Goal: Task Accomplishment & Management: Manage account settings

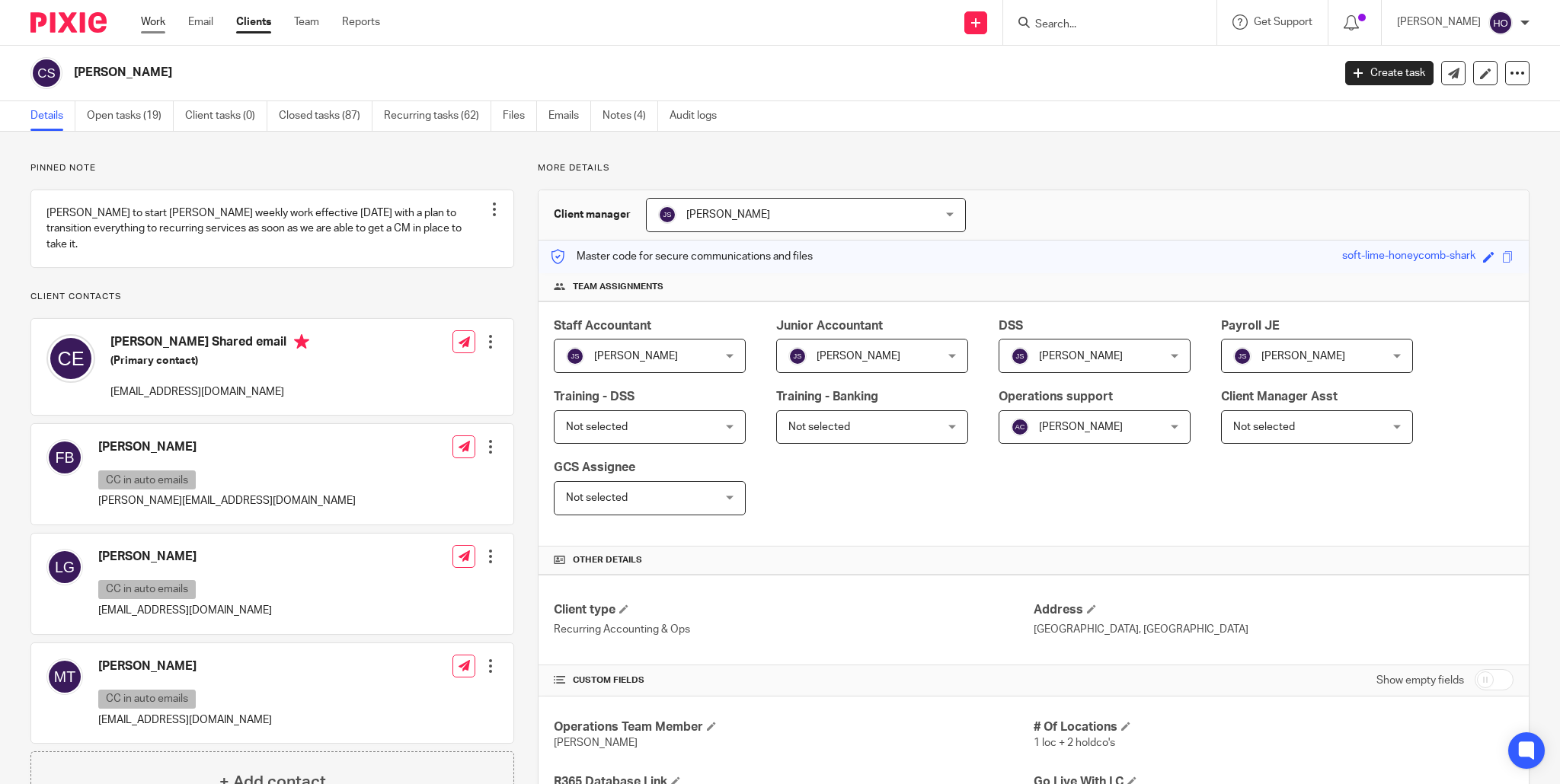
click at [154, 17] on link "Work" at bounding box center [153, 22] width 24 height 15
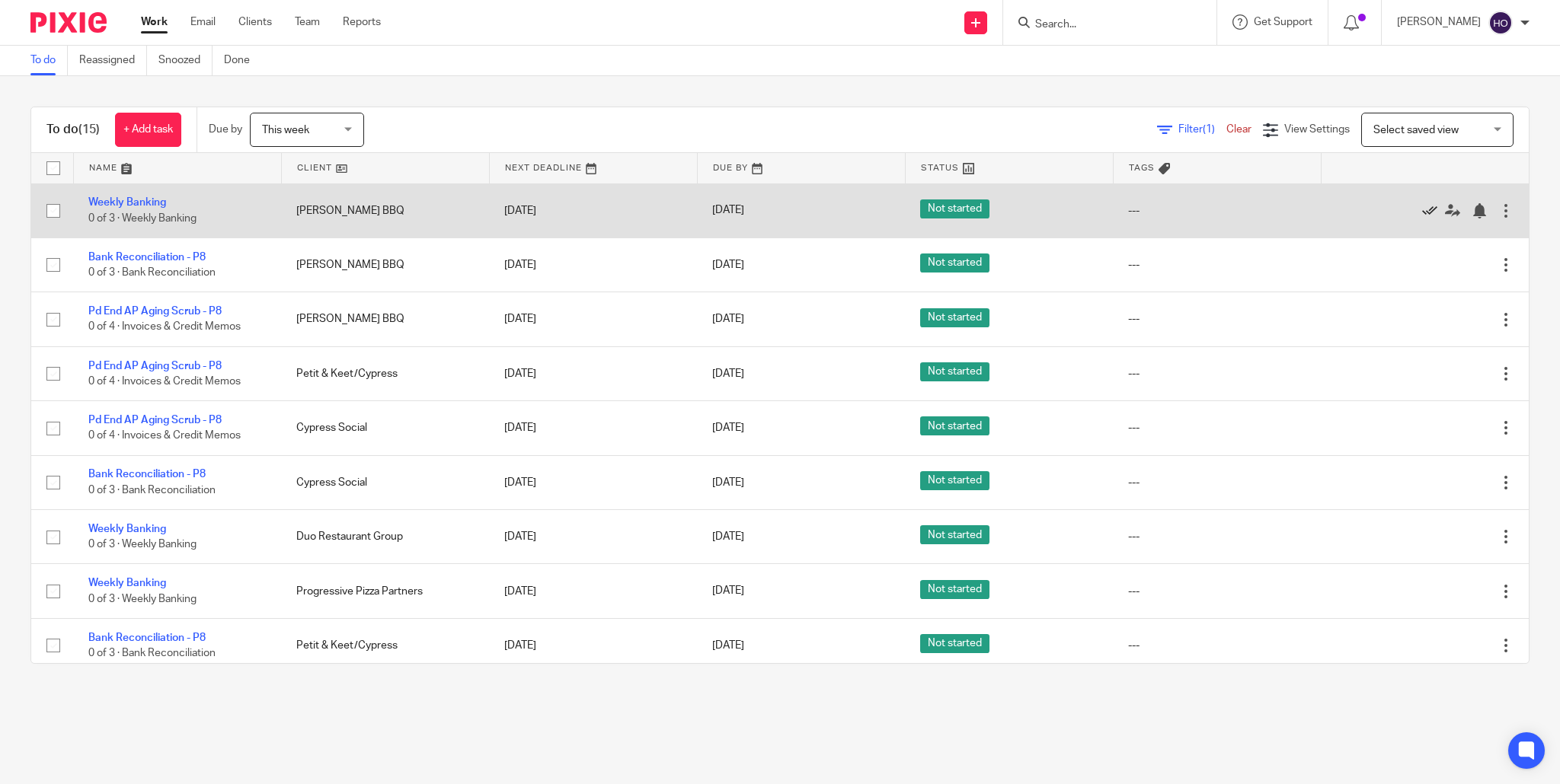
click at [1431, 210] on icon at bounding box center [1430, 211] width 15 height 15
click at [184, 201] on link "Bank Reconciliation - P8" at bounding box center [148, 203] width 118 height 11
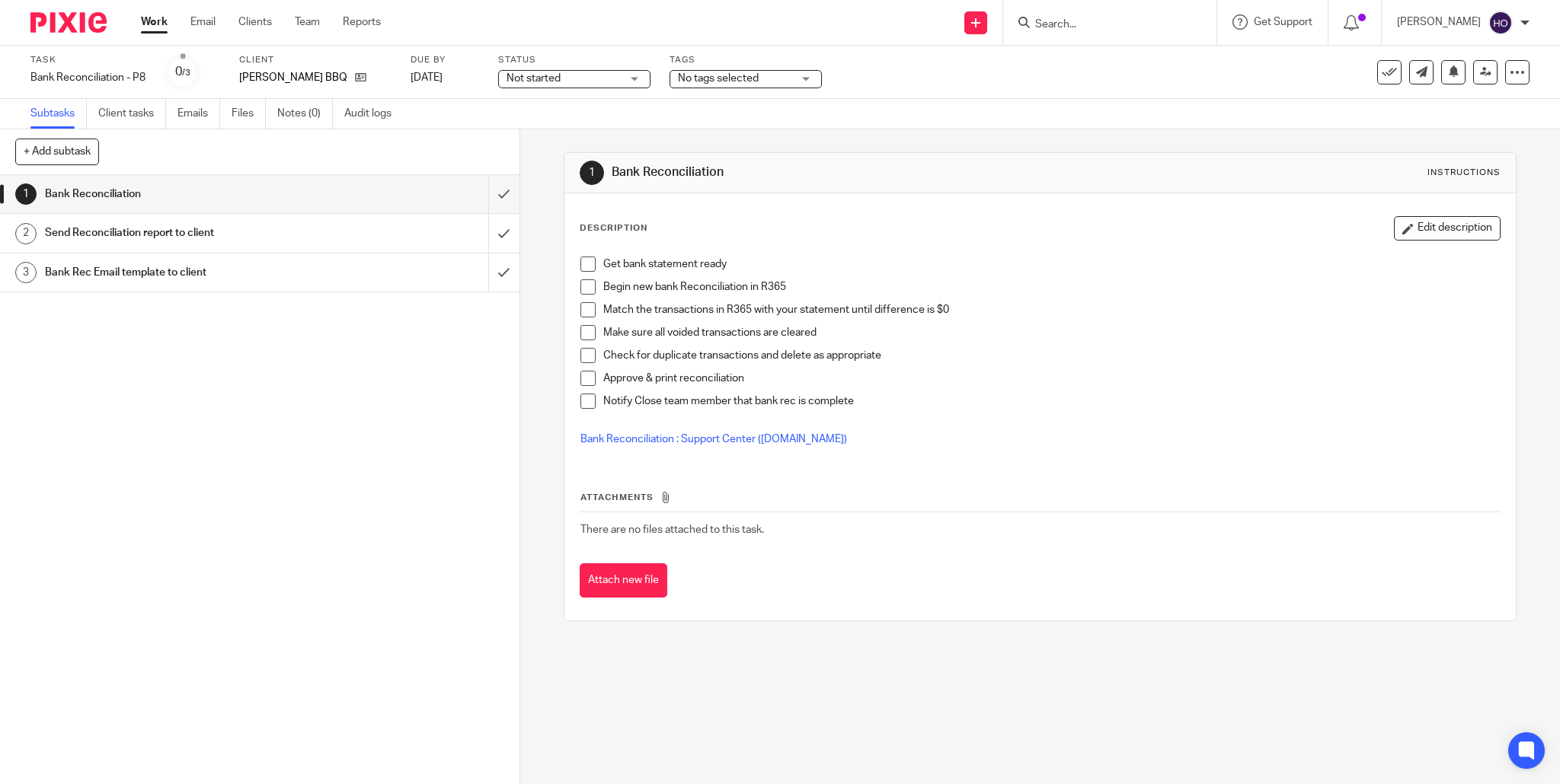
click at [637, 77] on div "Not started Not started" at bounding box center [574, 79] width 152 height 18
click at [611, 129] on li "In progress" at bounding box center [575, 134] width 151 height 31
click at [150, 23] on link "Work" at bounding box center [154, 22] width 26 height 15
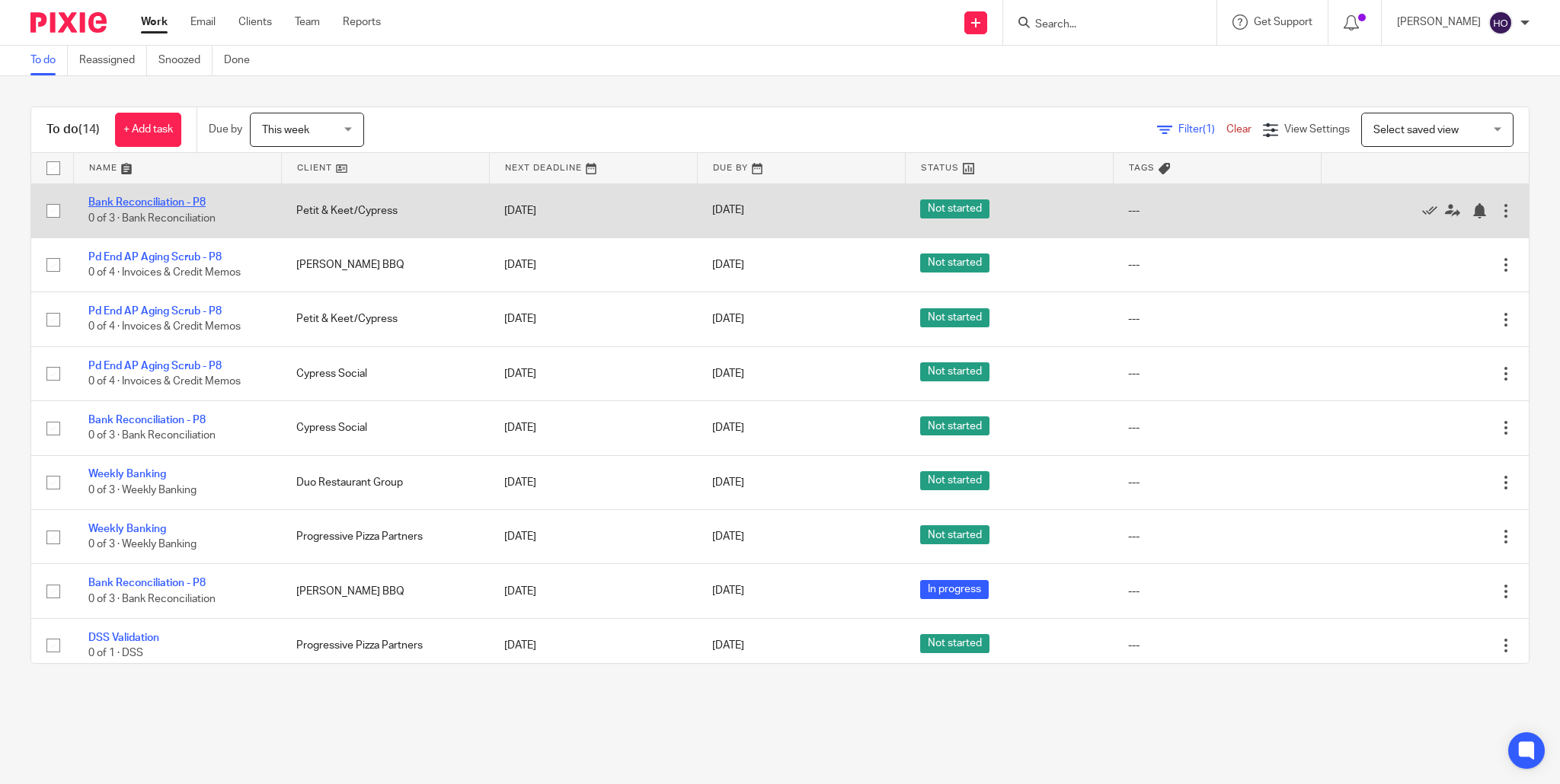
click at [185, 200] on link "Bank Reconciliation - P8" at bounding box center [148, 203] width 118 height 11
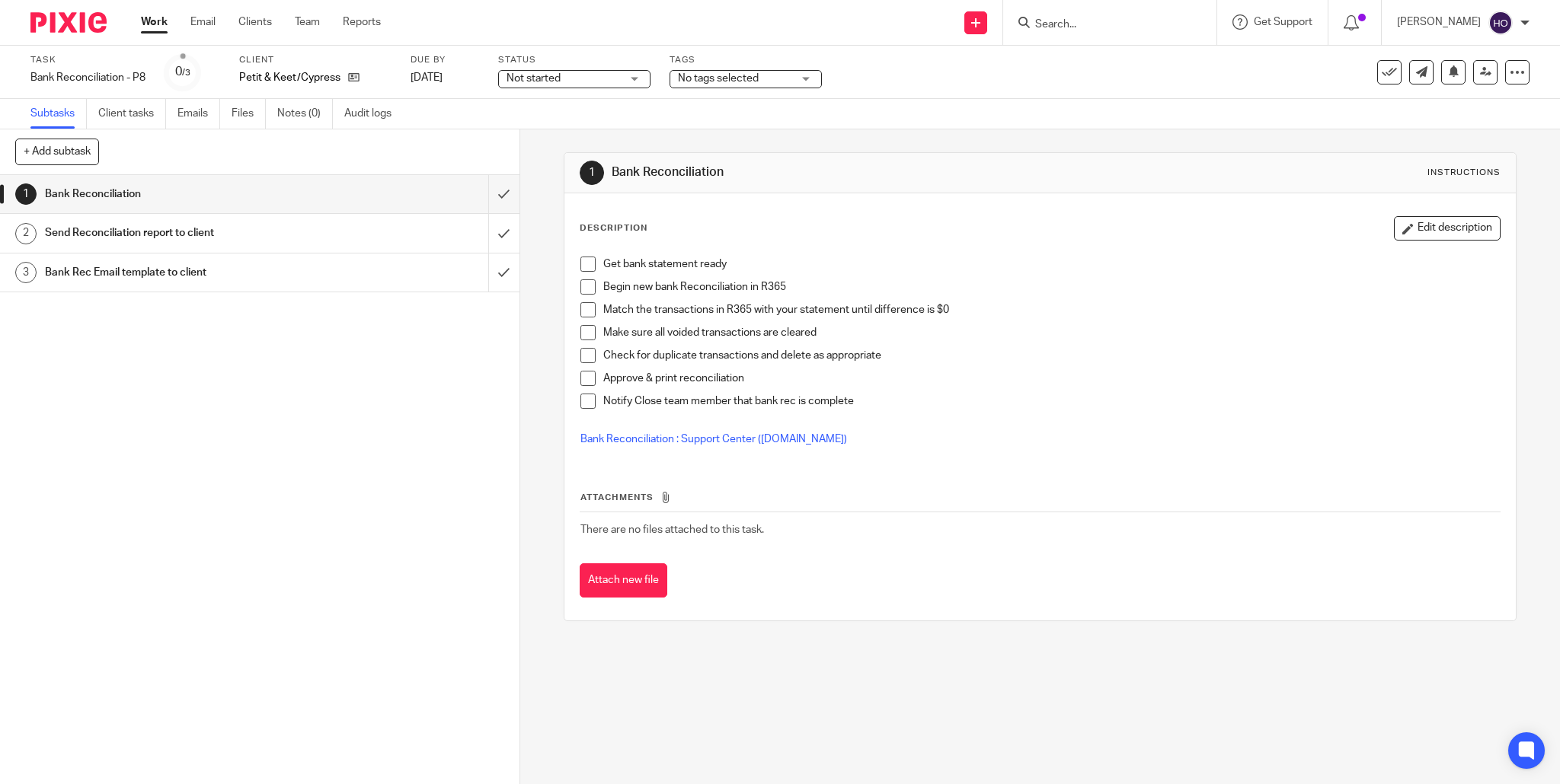
click at [149, 23] on link "Work" at bounding box center [154, 22] width 26 height 15
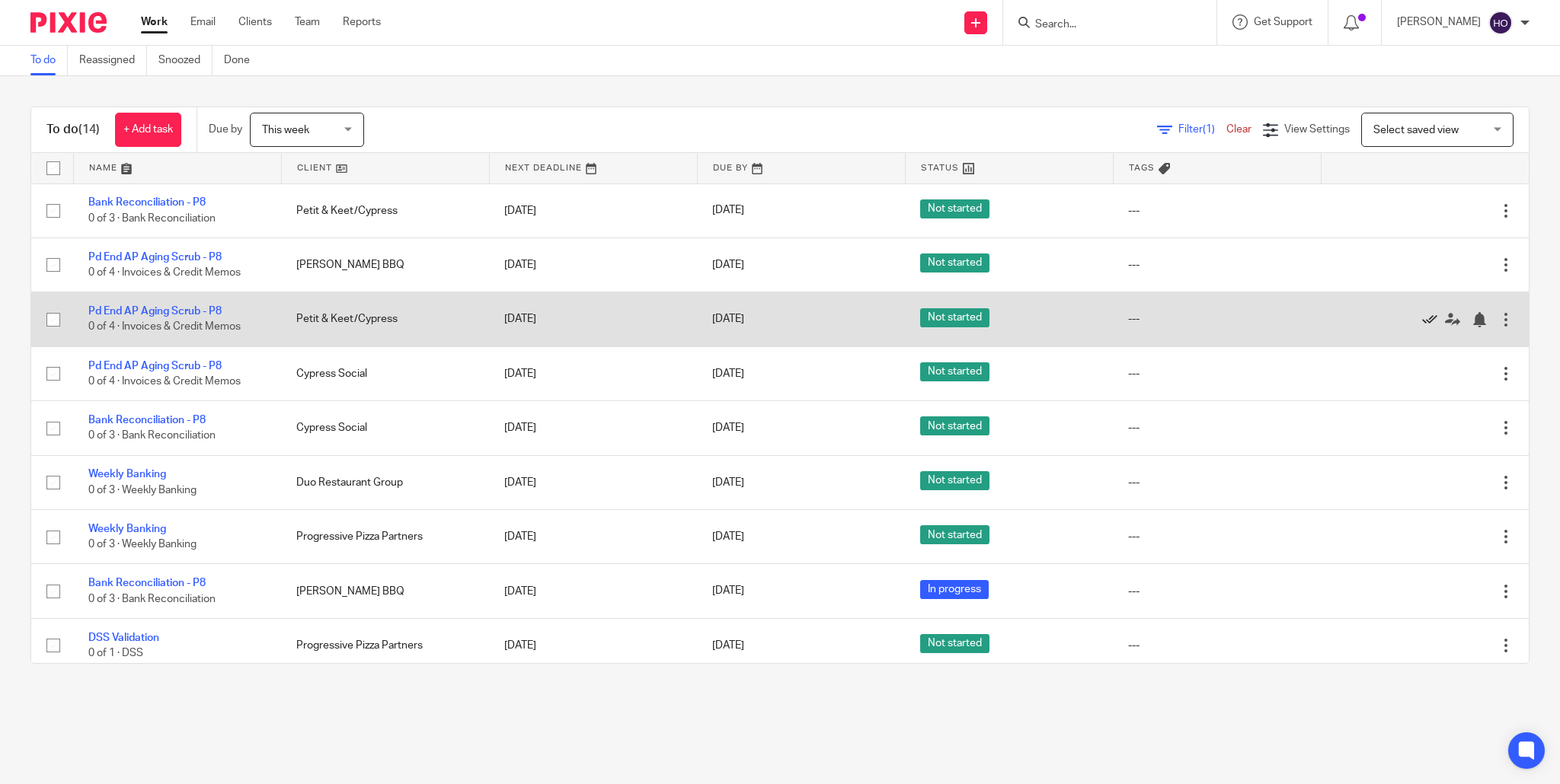
click at [1431, 320] on icon at bounding box center [1430, 320] width 15 height 15
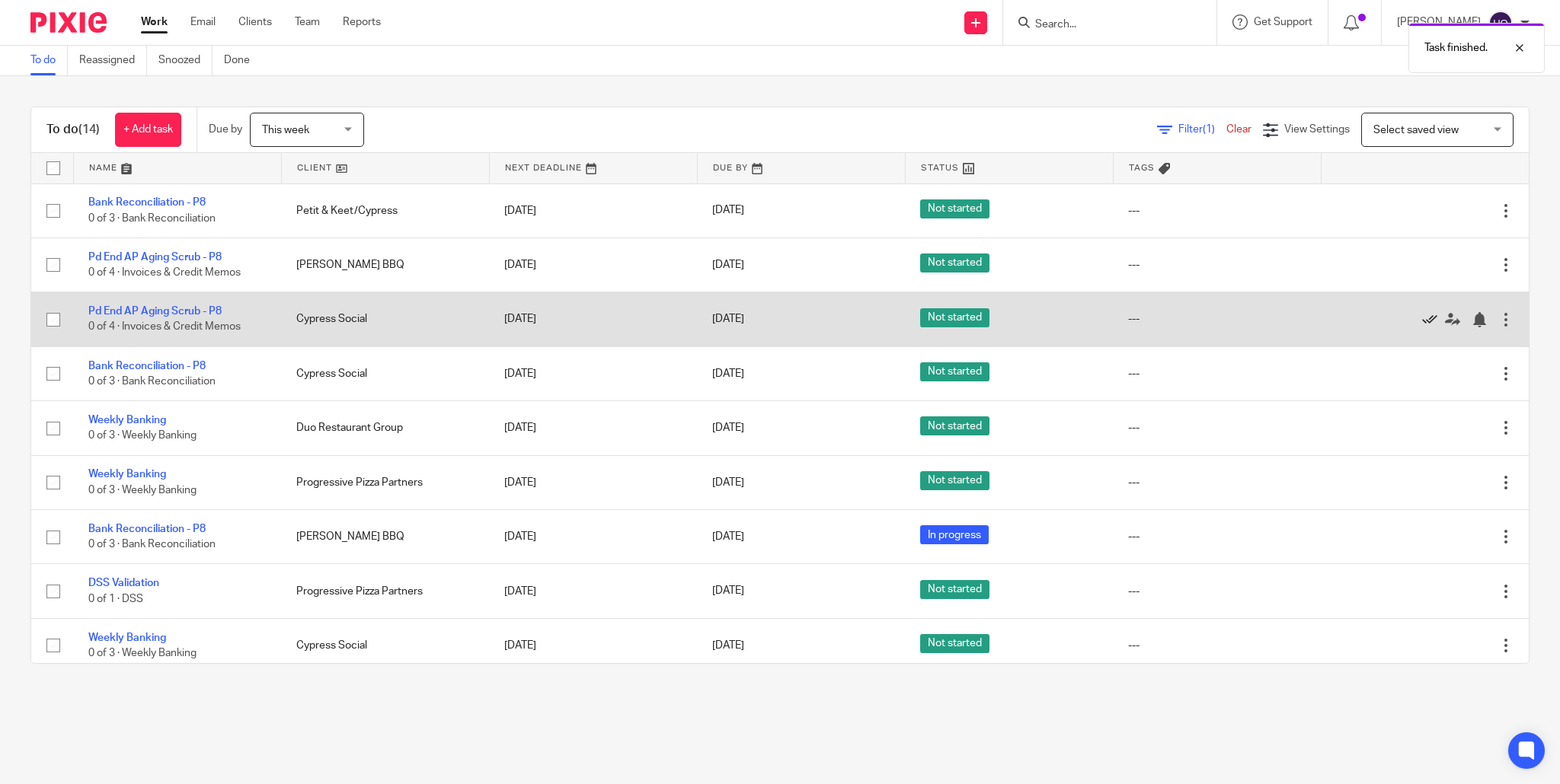
click at [1431, 320] on icon at bounding box center [1430, 320] width 15 height 15
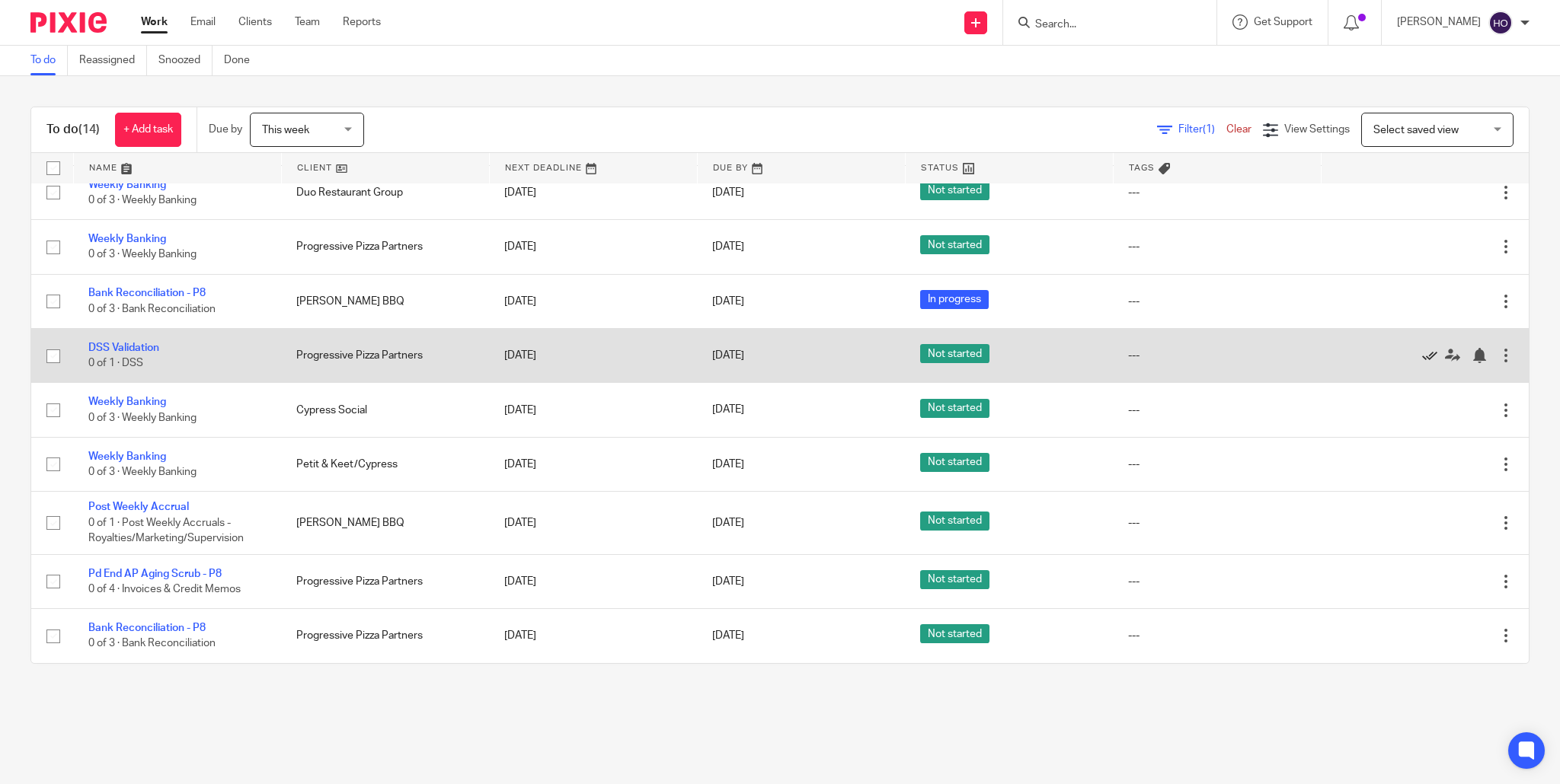
scroll to position [191, 0]
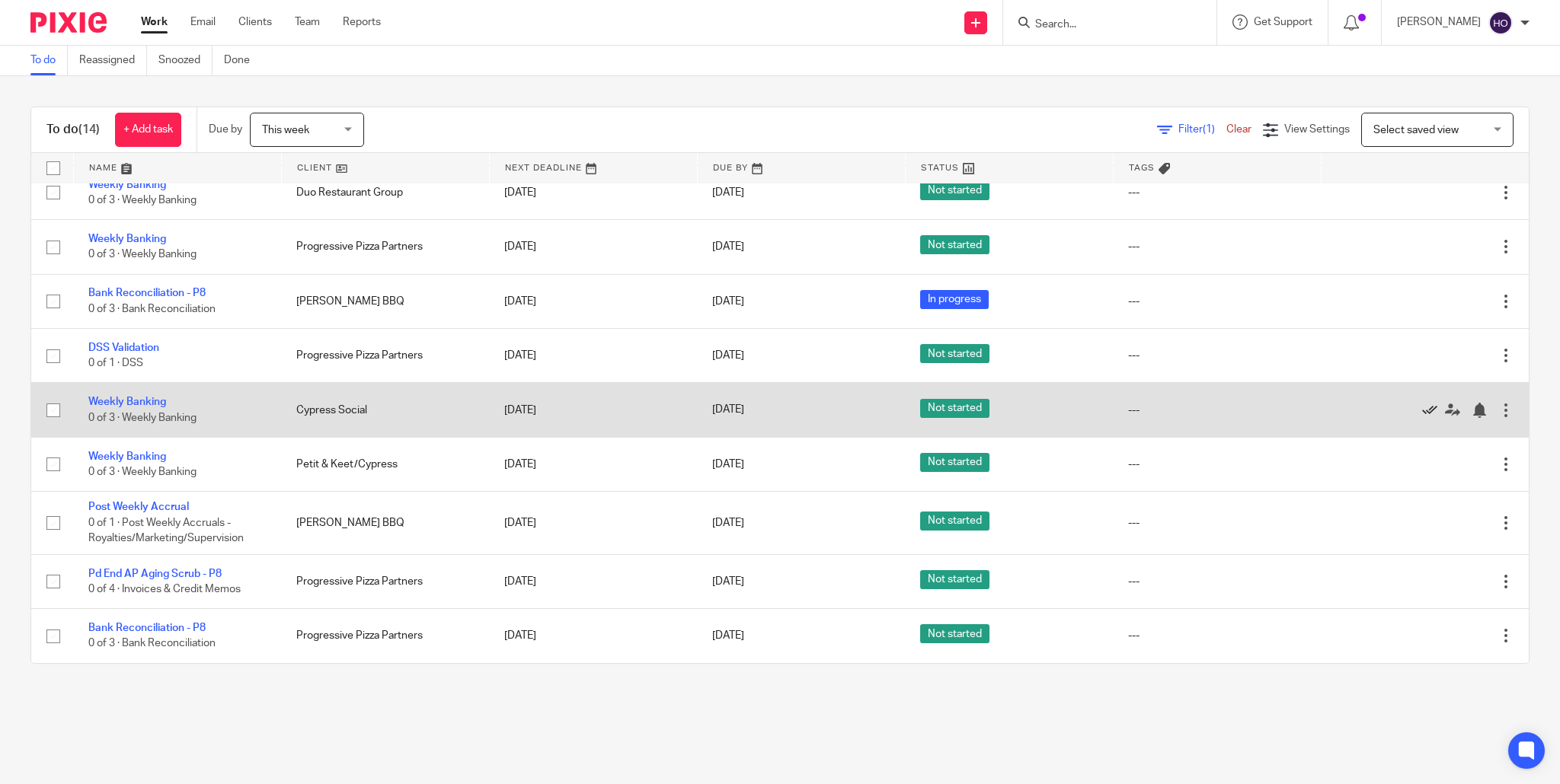
click at [1427, 405] on icon at bounding box center [1430, 410] width 15 height 15
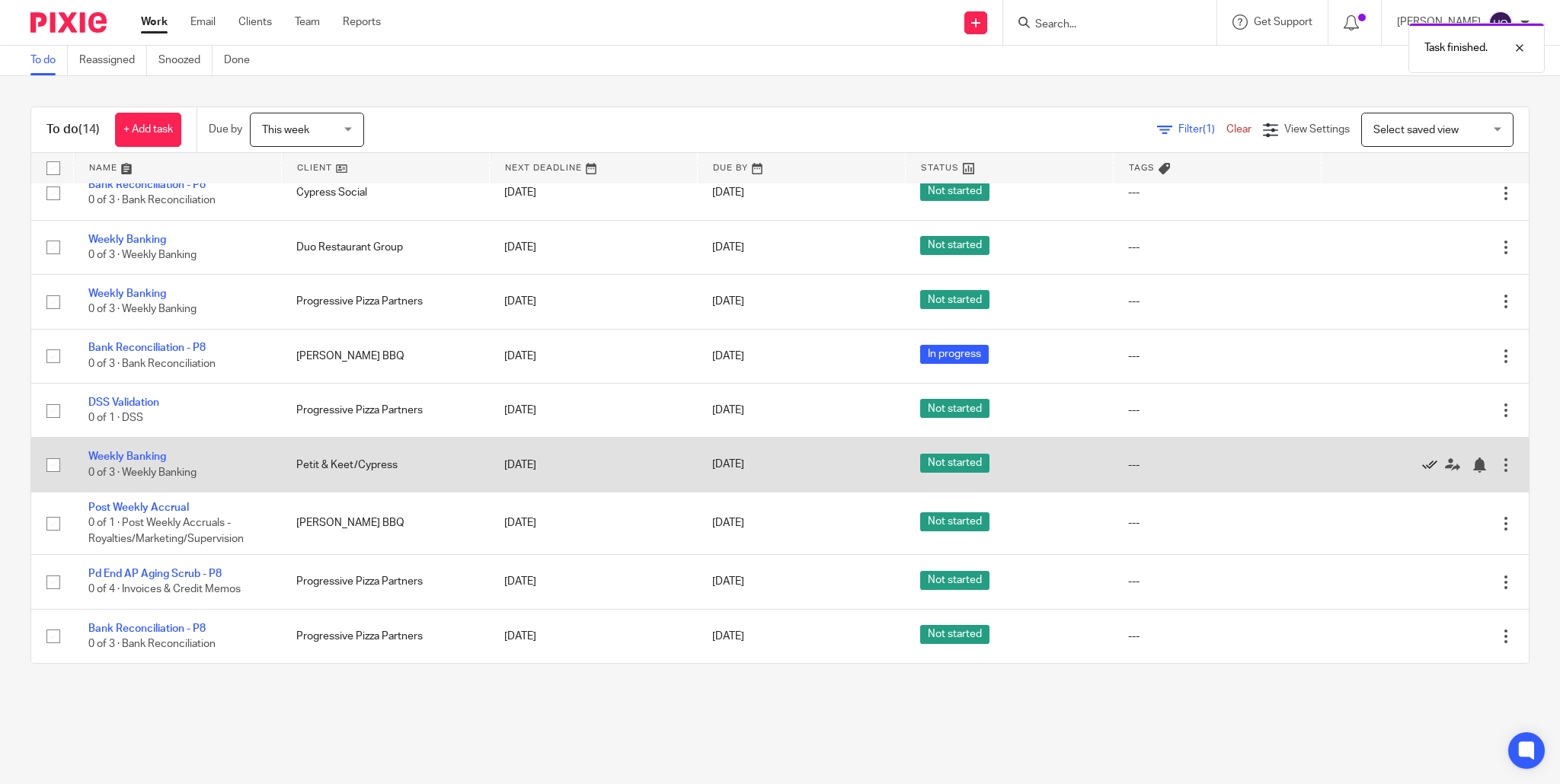
click at [1429, 460] on icon at bounding box center [1430, 465] width 15 height 15
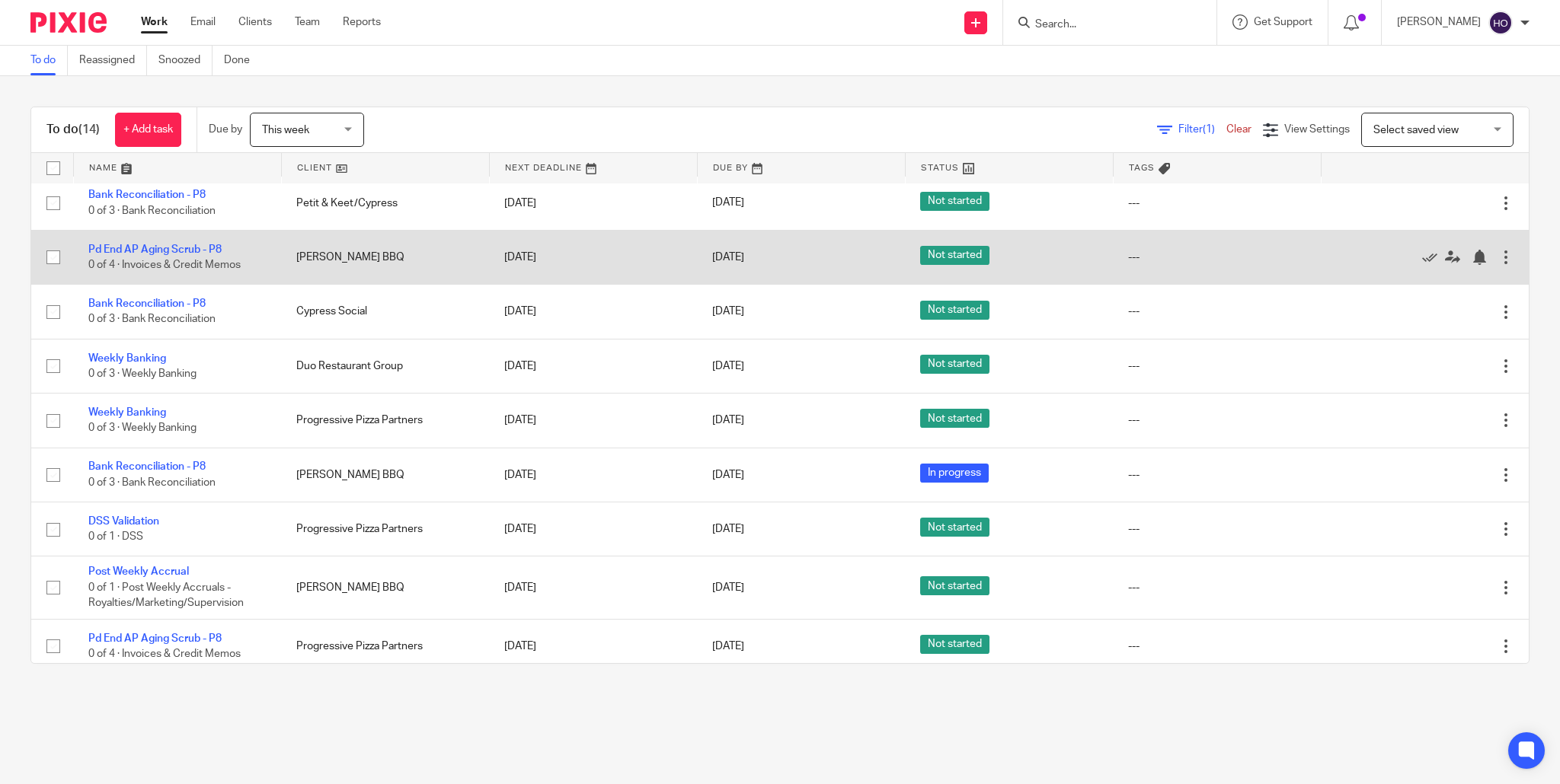
scroll to position [0, 0]
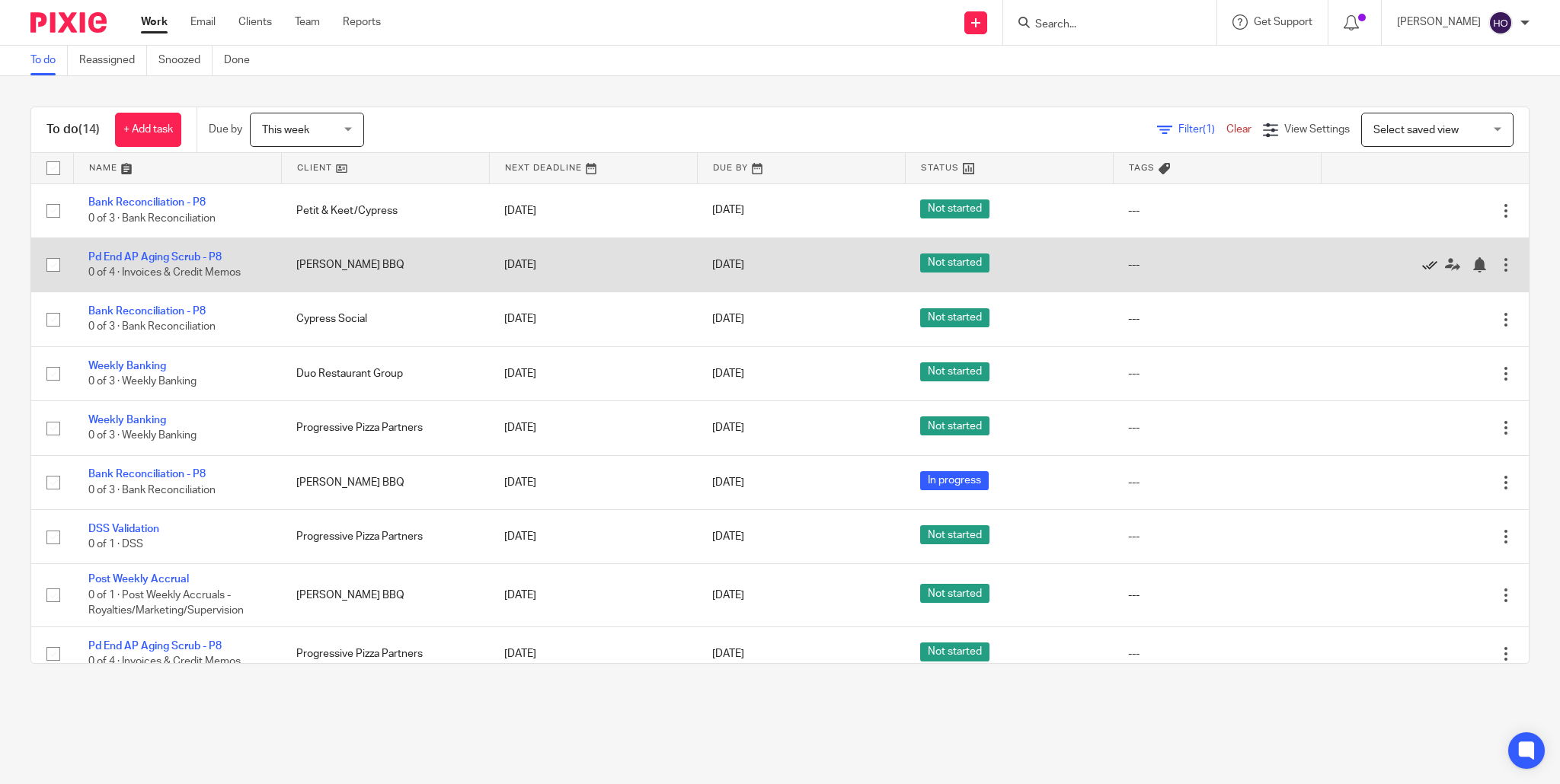
click at [1429, 263] on icon at bounding box center [1430, 264] width 15 height 15
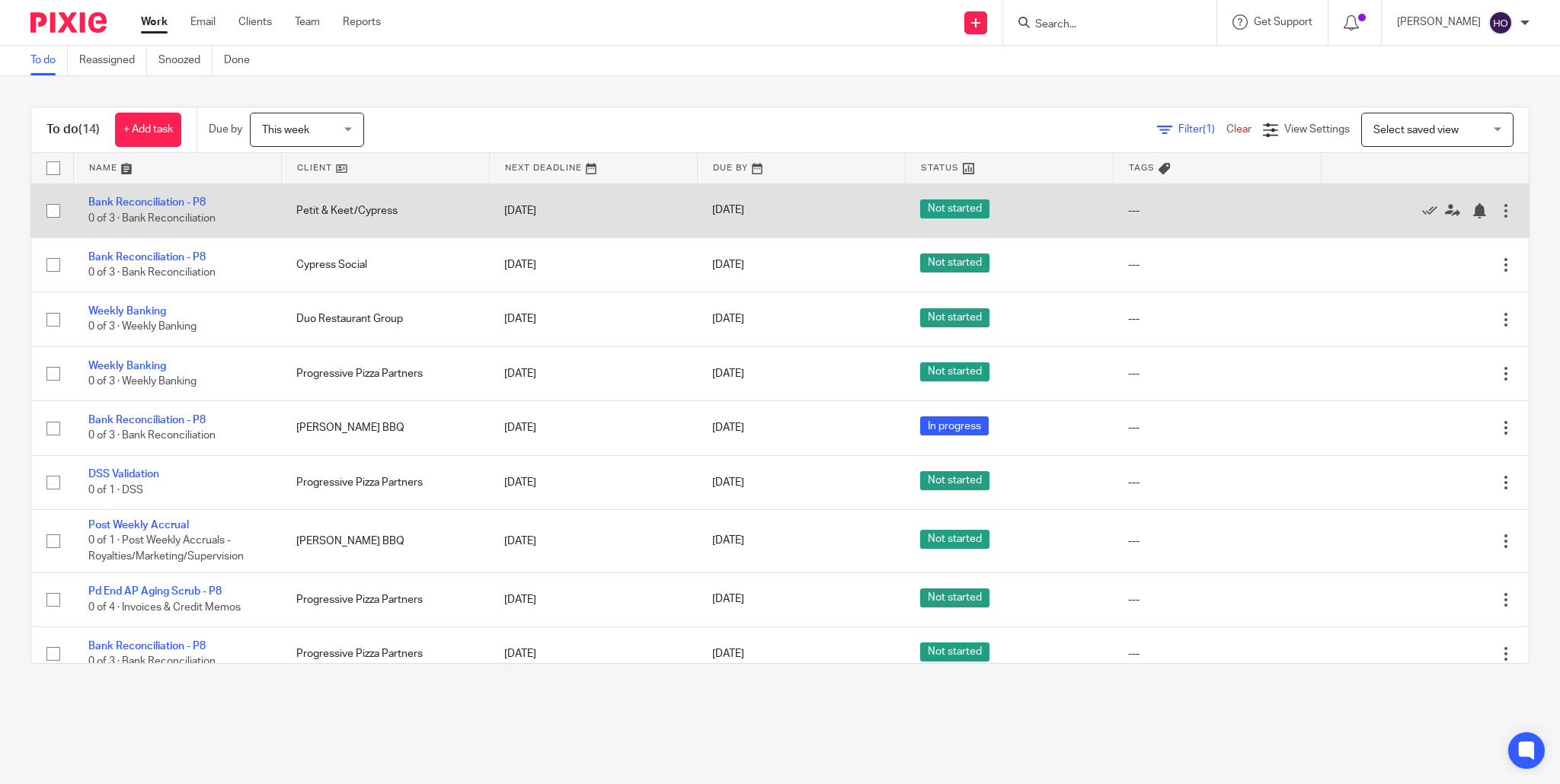
click at [54, 210] on input "checkbox" at bounding box center [53, 211] width 29 height 29
checkbox input "true"
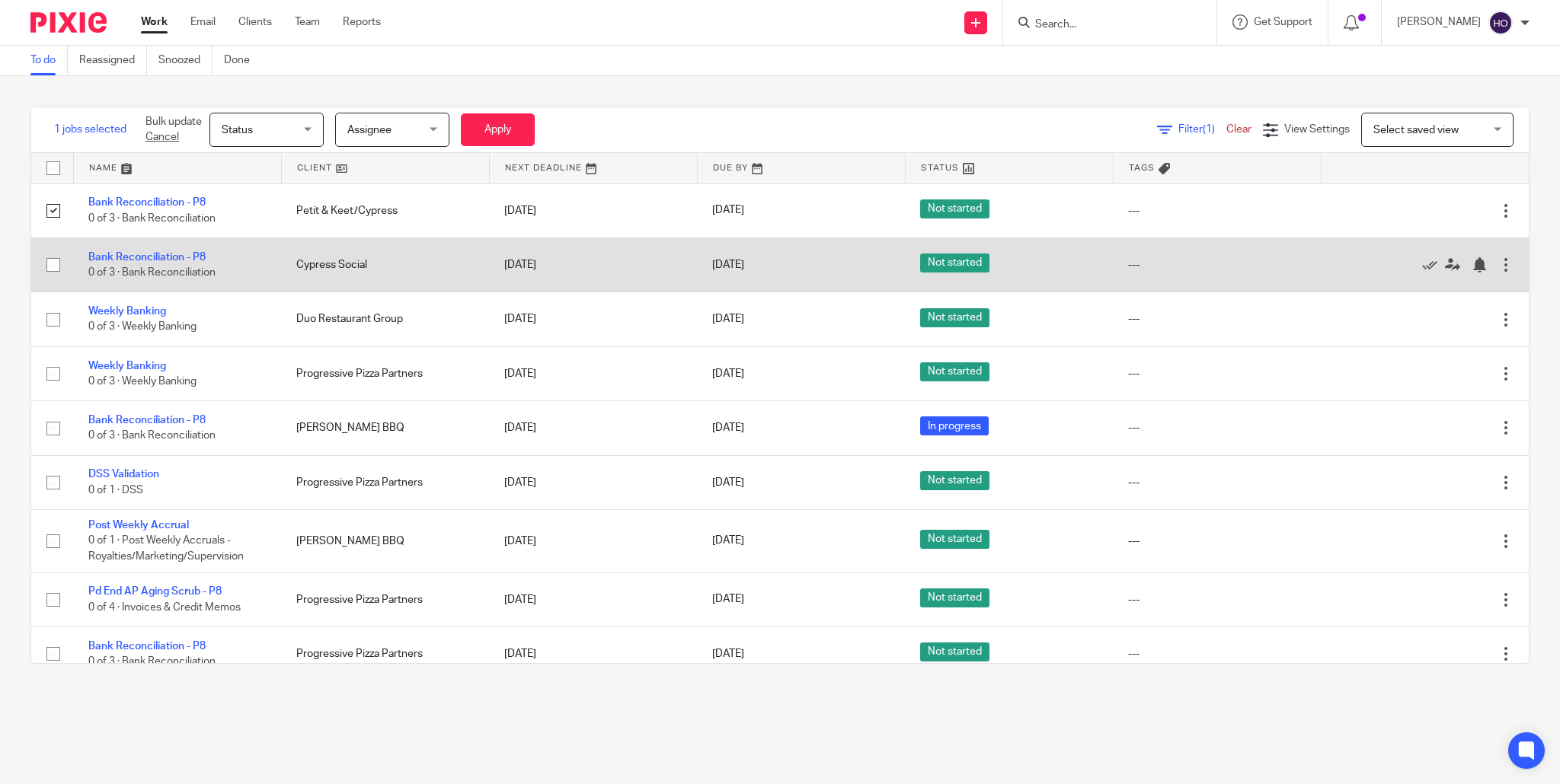
drag, startPoint x: 53, startPoint y: 267, endPoint x: 103, endPoint y: 268, distance: 50.0
click at [53, 267] on input "checkbox" at bounding box center [53, 265] width 29 height 29
checkbox input "true"
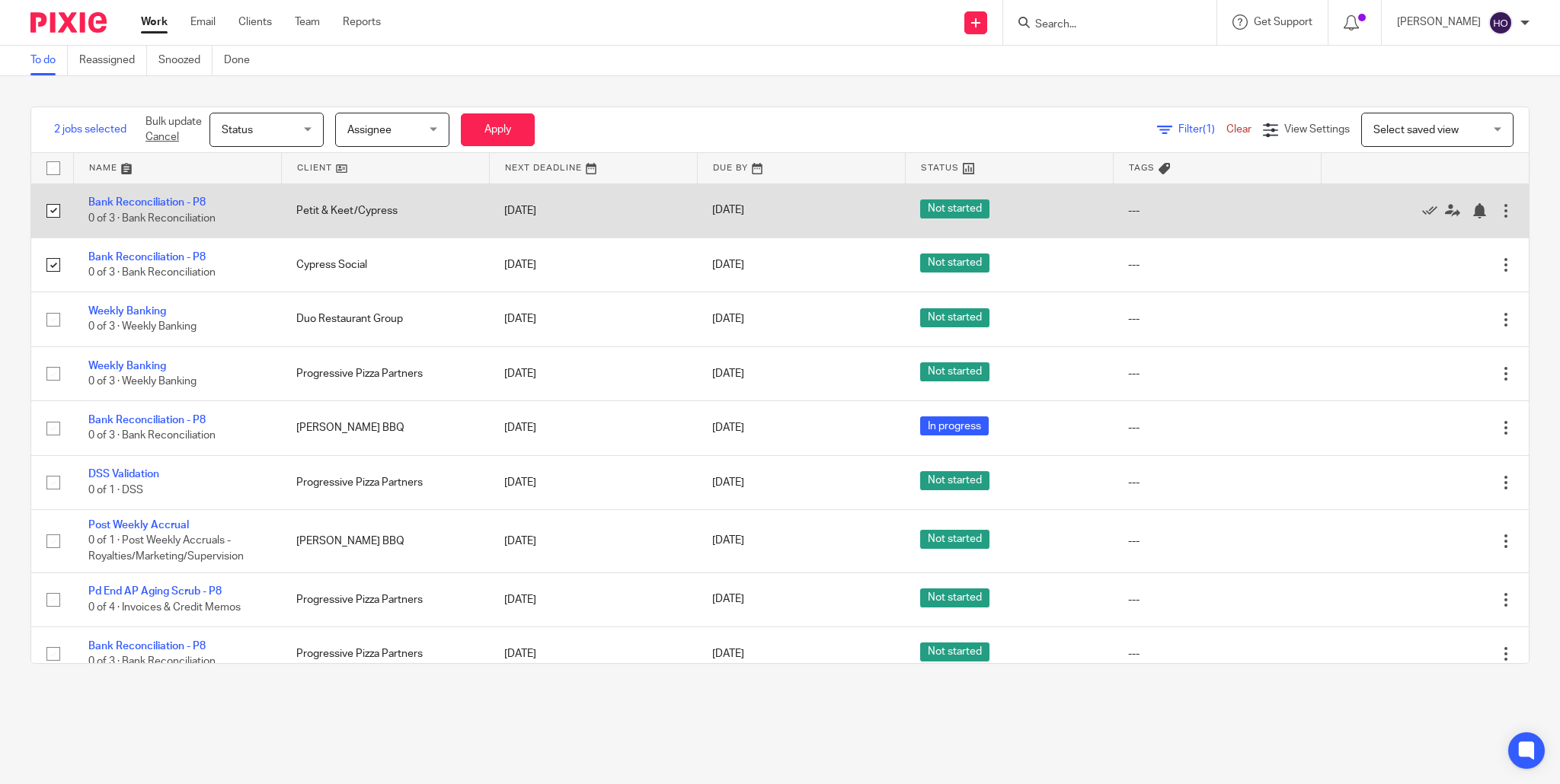
drag, startPoint x: 51, startPoint y: 212, endPoint x: 51, endPoint y: 256, distance: 44.0
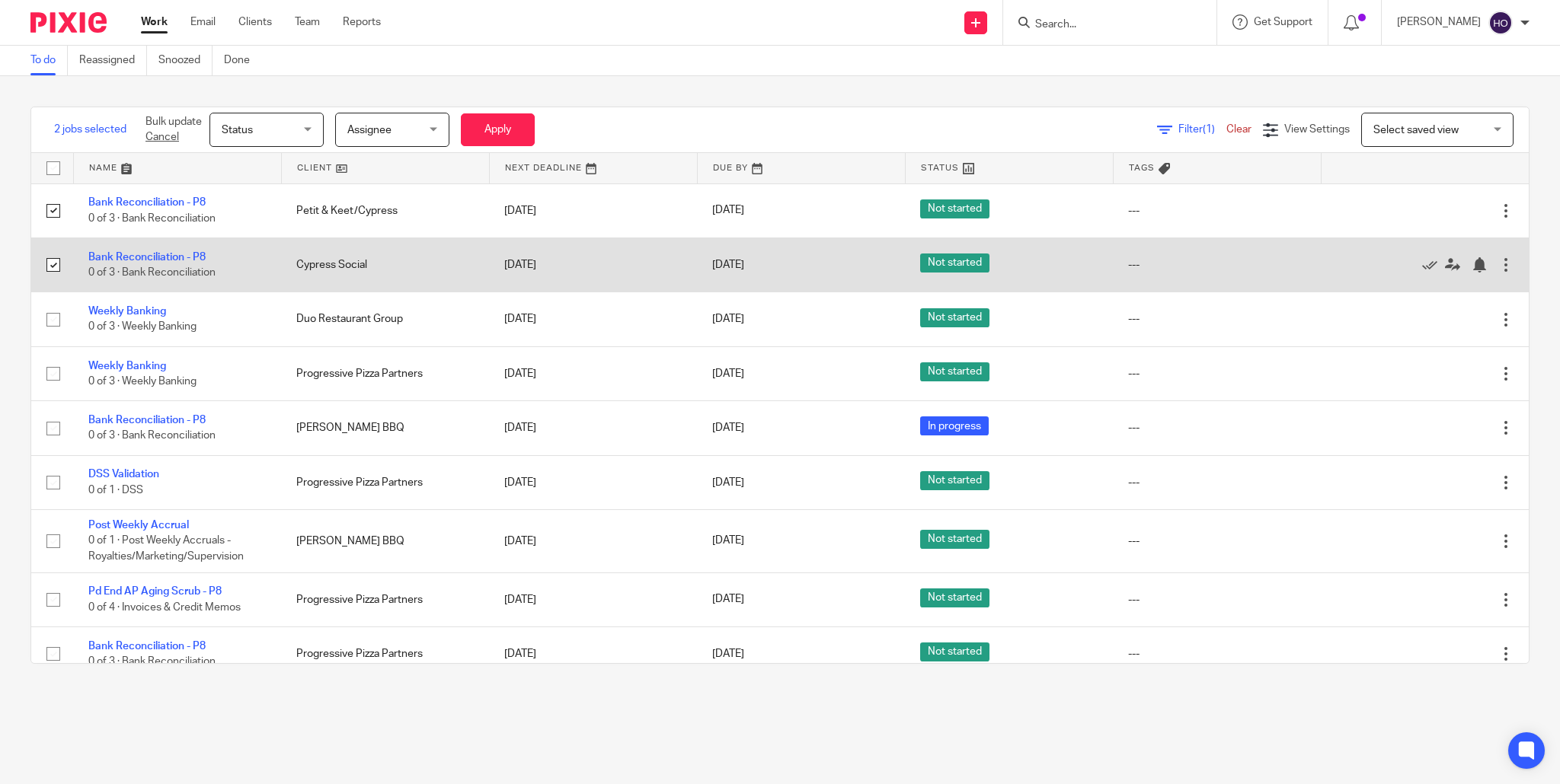
click at [52, 213] on input "checkbox" at bounding box center [53, 211] width 29 height 29
checkbox input "false"
click at [51, 264] on input "checkbox" at bounding box center [53, 265] width 29 height 29
checkbox input "false"
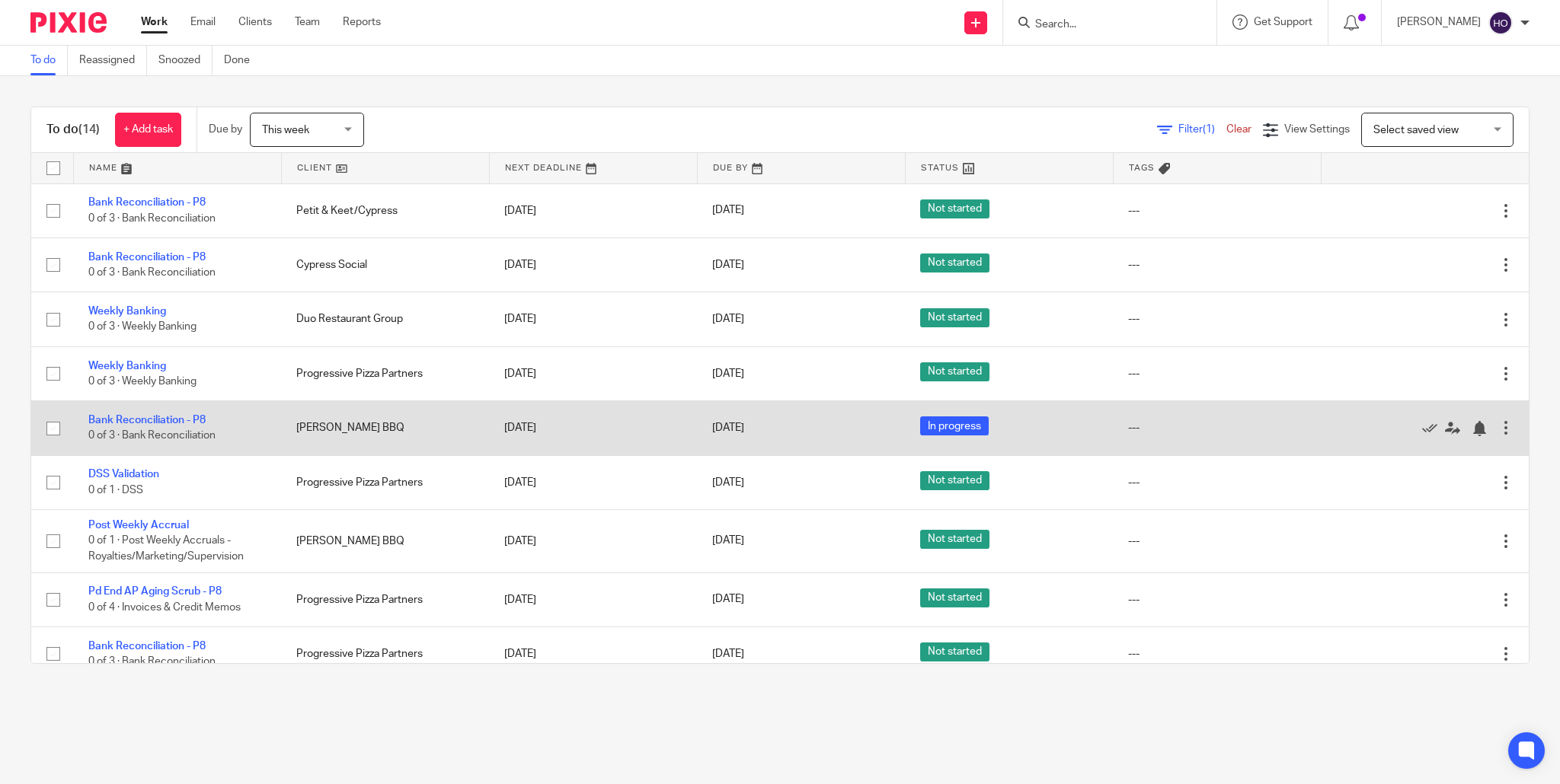
click at [809, 435] on div "[DATE]" at bounding box center [801, 428] width 177 height 16
click at [135, 420] on link "Bank Reconciliation - P8" at bounding box center [148, 420] width 118 height 11
